Goal: Task Accomplishment & Management: Manage account settings

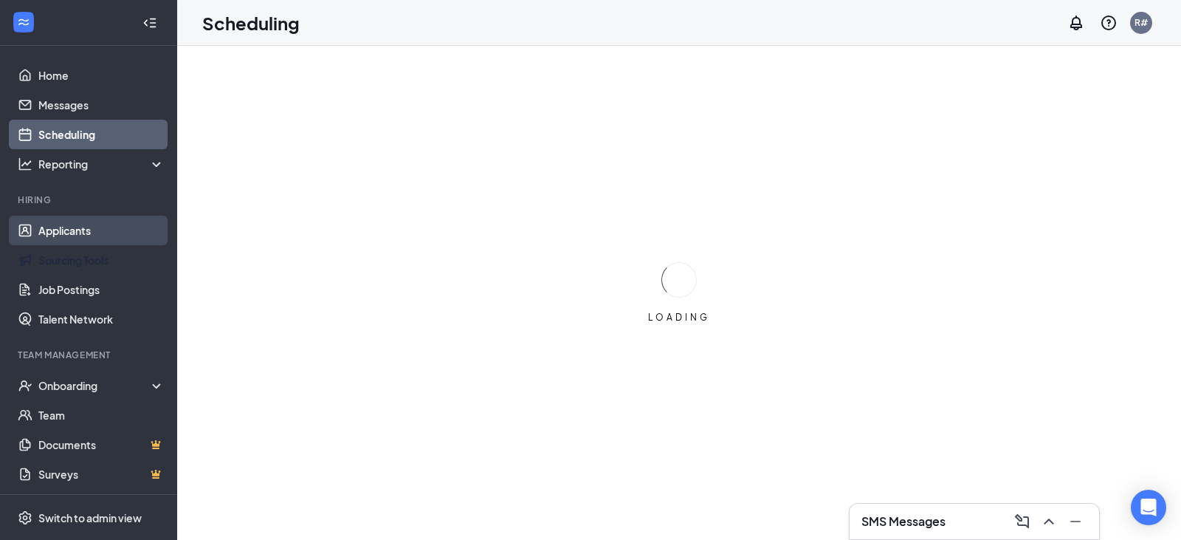
click at [61, 239] on link "Applicants" at bounding box center [101, 231] width 126 height 30
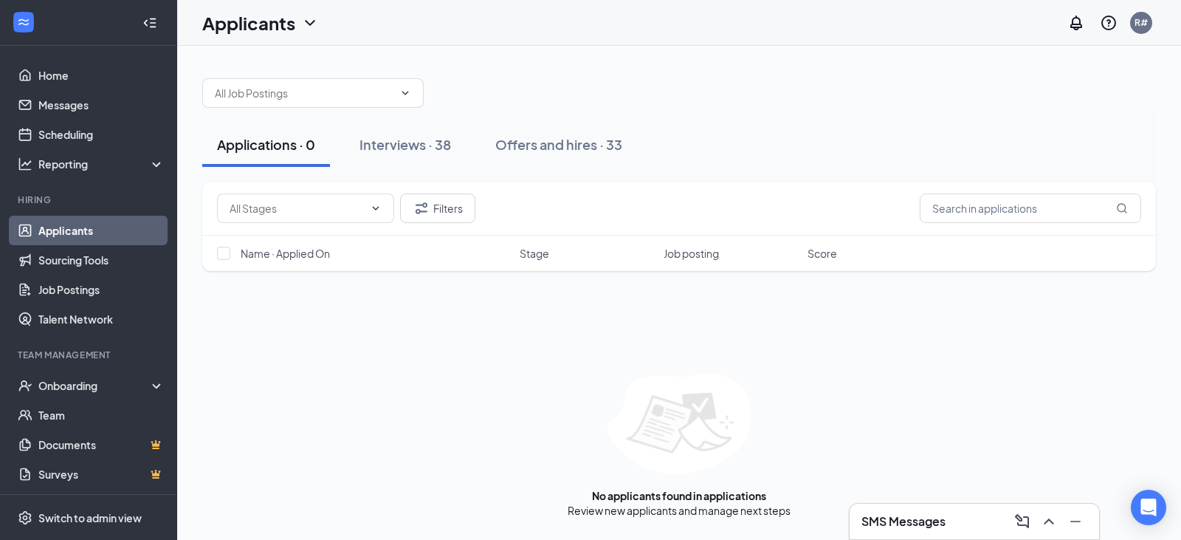
click at [38, 230] on link "Applicants" at bounding box center [101, 231] width 126 height 30
click at [373, 138] on div "Interviews · 38" at bounding box center [406, 144] width 92 height 18
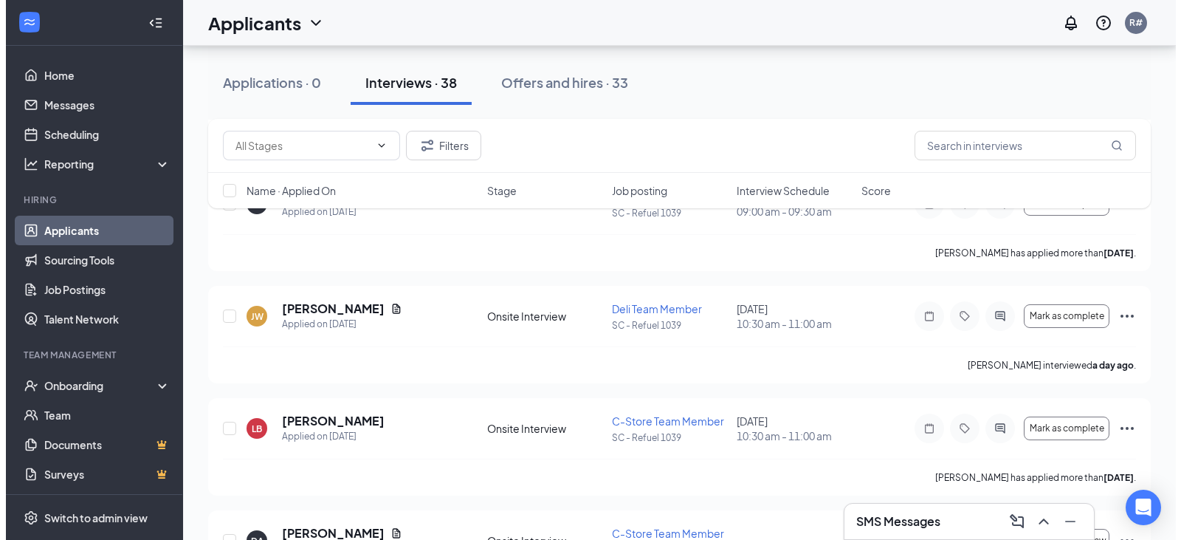
scroll to position [886, 0]
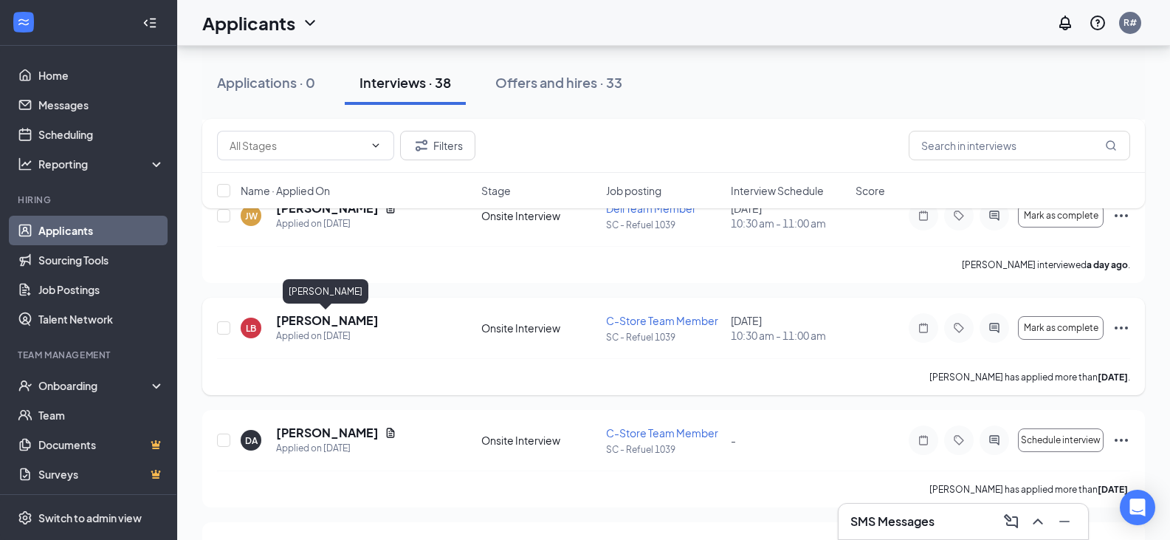
click at [283, 323] on h5 "[PERSON_NAME]" at bounding box center [327, 320] width 103 height 16
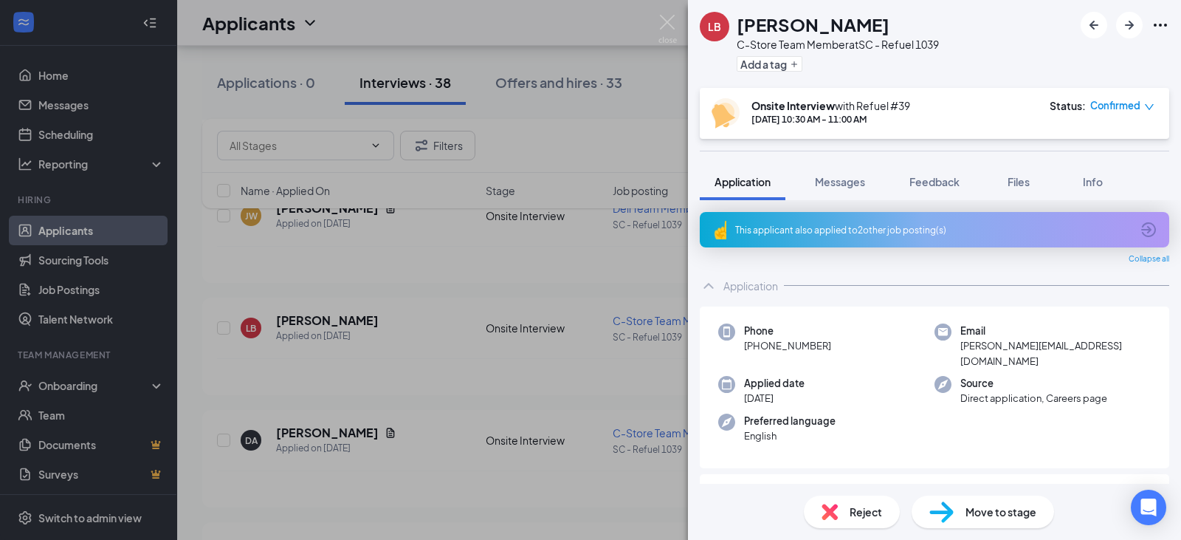
click at [1146, 230] on icon "ArrowCircle" at bounding box center [1149, 230] width 18 height 18
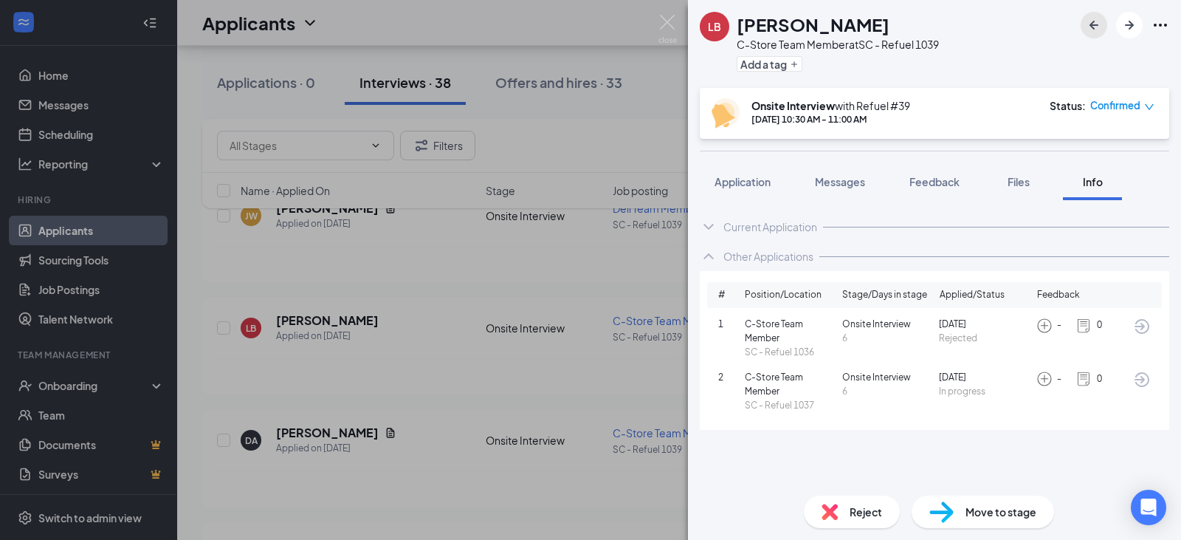
click at [1097, 20] on icon "ArrowLeftNew" at bounding box center [1094, 25] width 18 height 18
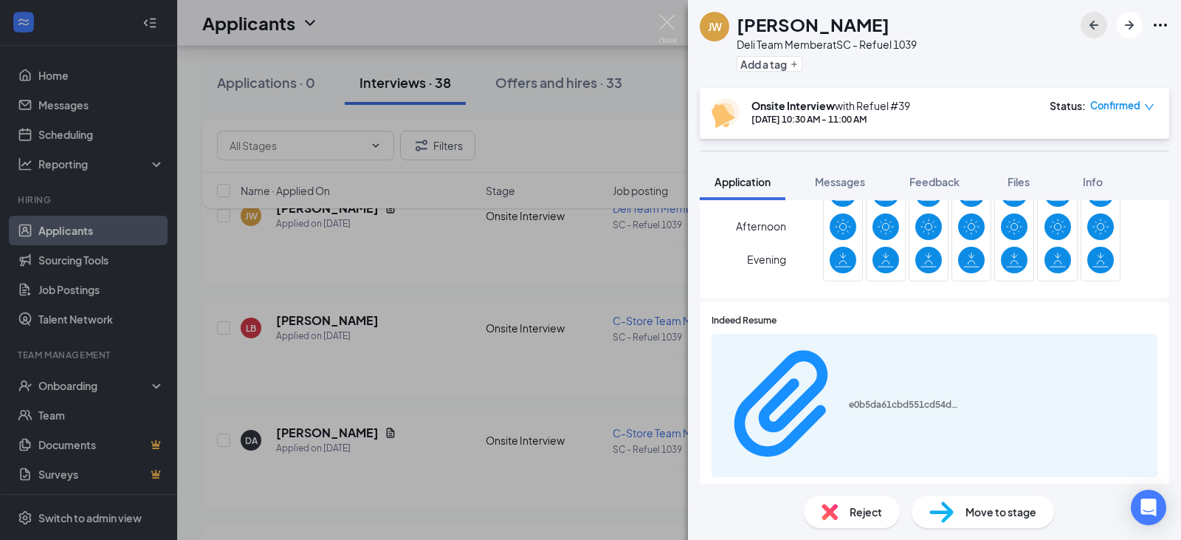
scroll to position [517, 0]
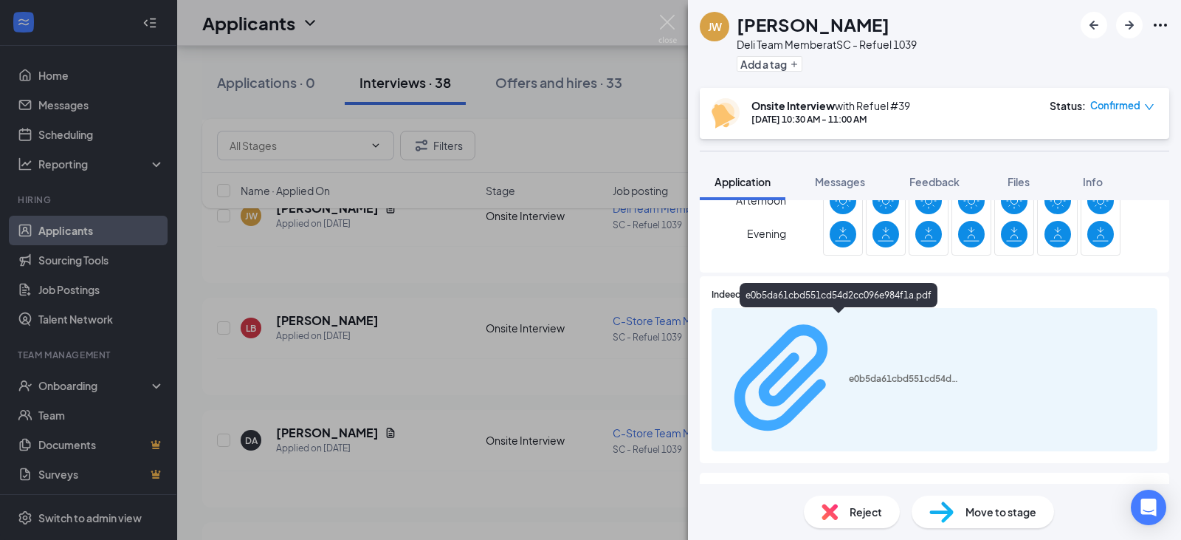
click at [884, 373] on div "e0b5da61cbd551cd54d2cc096e984f1a.pdf" at bounding box center [904, 379] width 111 height 12
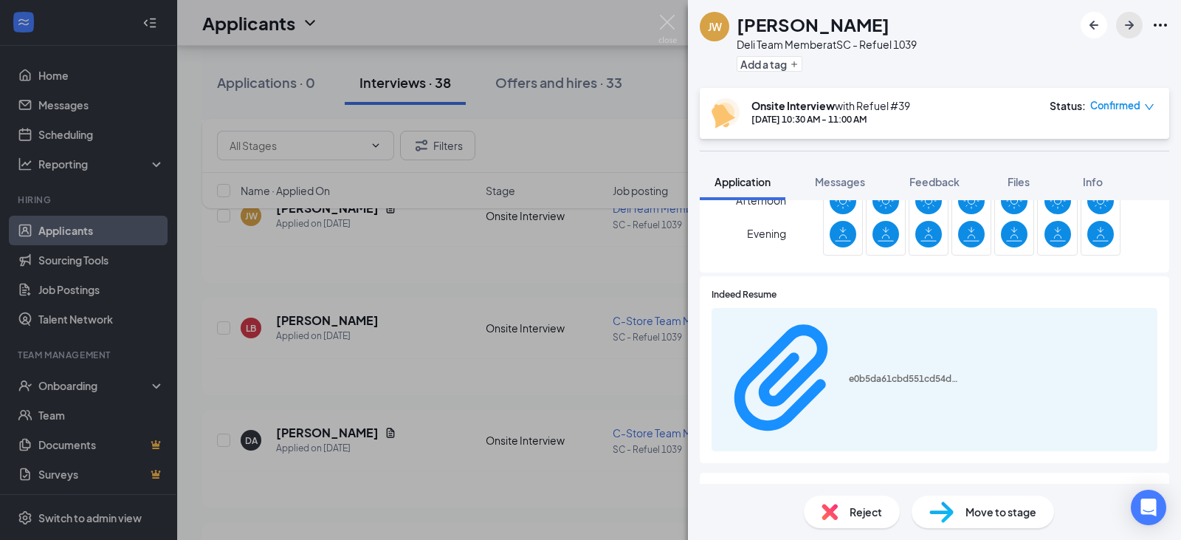
click at [1120, 16] on button "button" at bounding box center [1129, 25] width 27 height 27
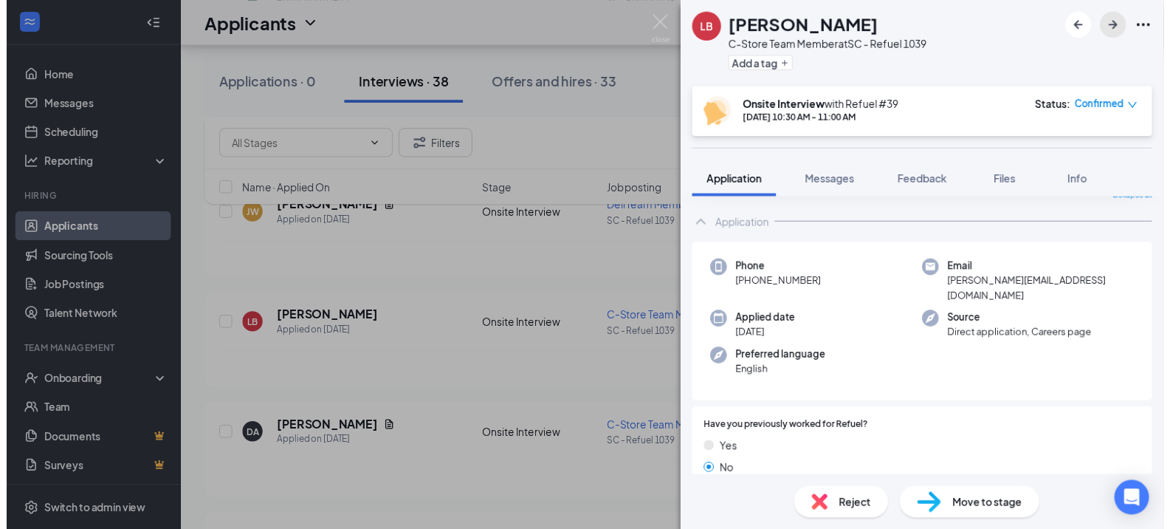
scroll to position [148, 0]
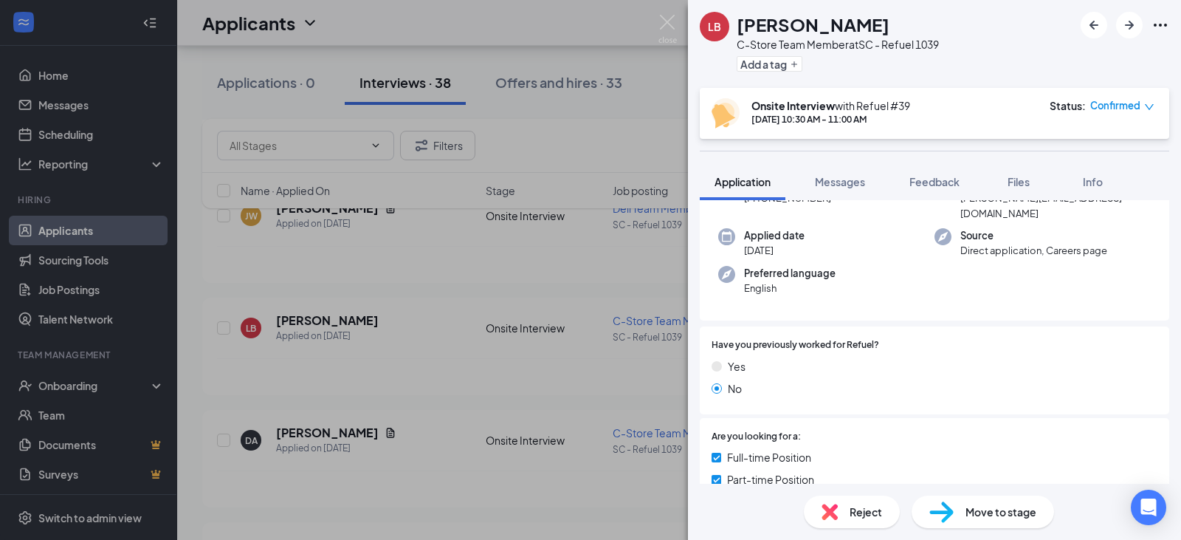
click at [605, 489] on div "LB LaShonda Bruce C-Store Team Member at SC - Refuel 1039 Add a tag Onsite Inte…" at bounding box center [590, 270] width 1181 height 540
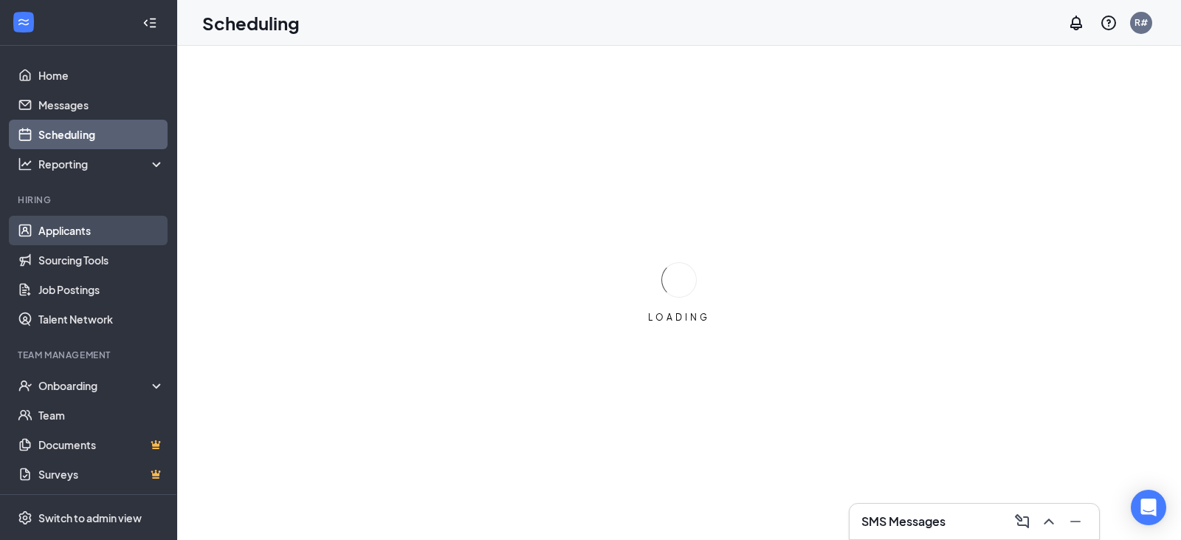
click at [93, 233] on link "Applicants" at bounding box center [101, 231] width 126 height 30
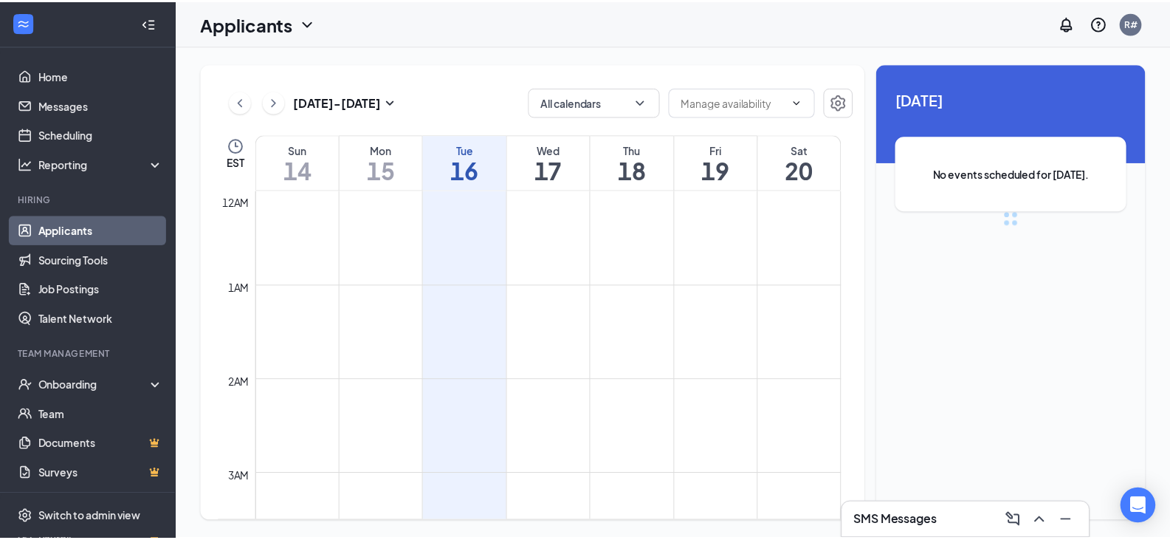
scroll to position [726, 0]
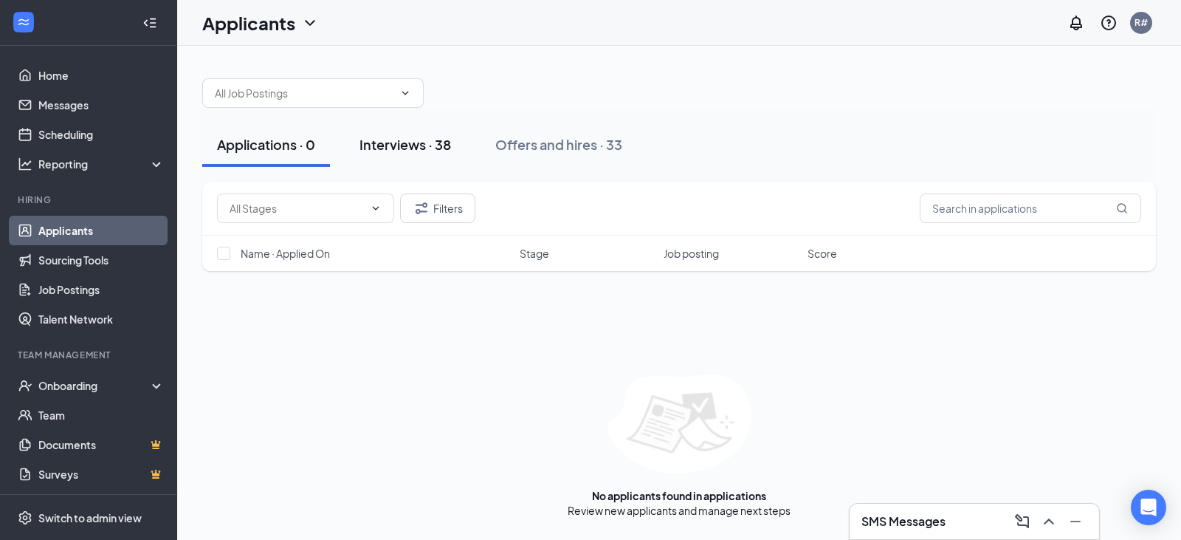
click at [413, 154] on button "Interviews · 38" at bounding box center [405, 145] width 121 height 44
